Goal: Navigation & Orientation: Find specific page/section

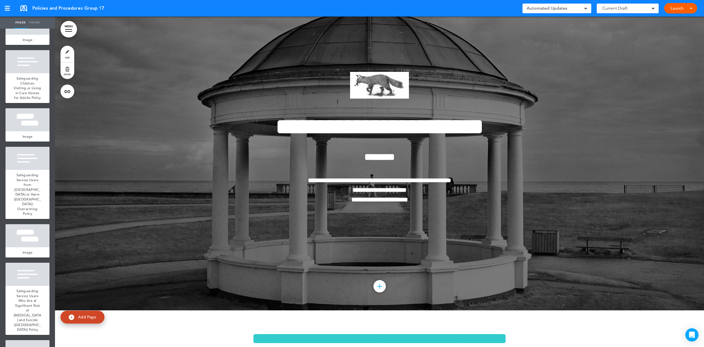
scroll to position [171, 0]
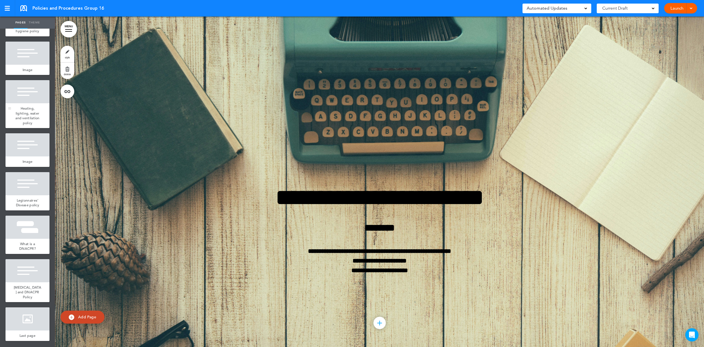
scroll to position [94, 0]
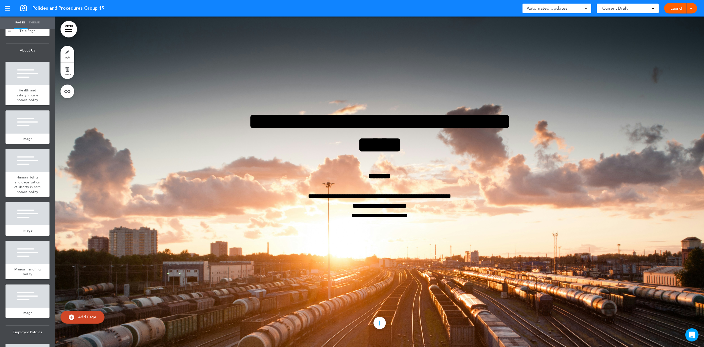
scroll to position [37, 0]
click at [24, 70] on div at bounding box center [28, 73] width 44 height 23
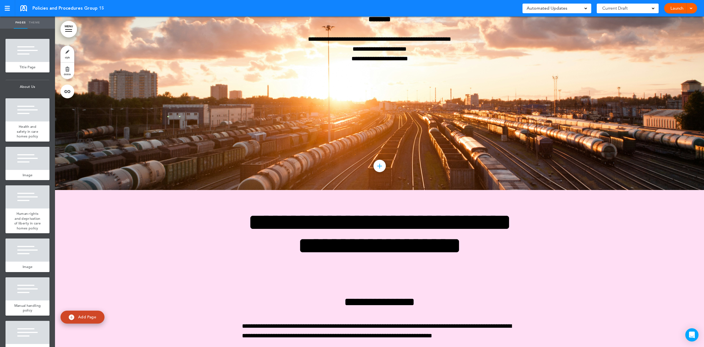
scroll to position [207, 0]
